Goal: Find specific page/section: Find specific page/section

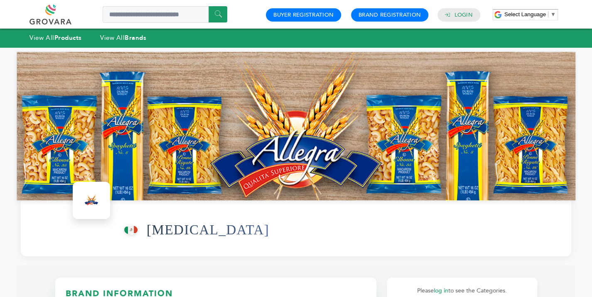
click at [71, 35] on strong "Products" at bounding box center [67, 38] width 27 height 8
